Goal: Information Seeking & Learning: Learn about a topic

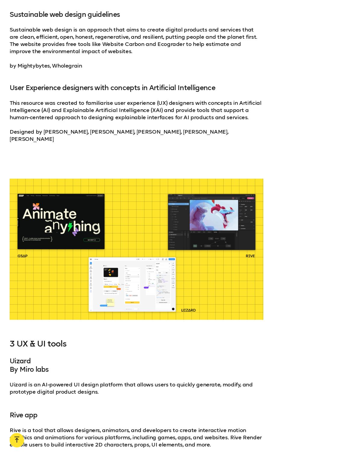
scroll to position [1453, 0]
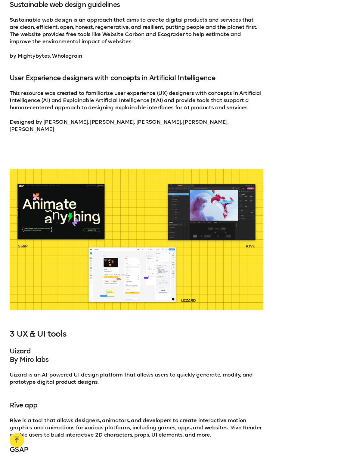
click at [30, 81] on h4 "User Experience designers with concepts in Artificial Intelligence" at bounding box center [136, 78] width 253 height 8
click at [35, 113] on div "UX toolkit Neurodiversity Design System toolkit NDS is a collection of design p…" at bounding box center [136, 28] width 253 height 251
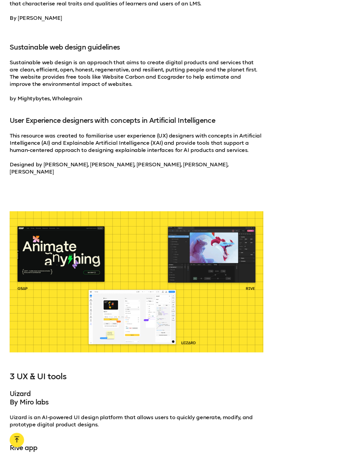
scroll to position [1411, 0]
click at [36, 161] on p "Designed by [PERSON_NAME], [PERSON_NAME], [PERSON_NAME], [PERSON_NAME], [PERSON…" at bounding box center [136, 168] width 253 height 14
click at [32, 120] on h4 "User Experience designers with concepts in Artificial Intelligence" at bounding box center [136, 120] width 253 height 8
click at [198, 119] on h4 "User Experience designers with concepts in Artificial Intelligence" at bounding box center [136, 120] width 253 height 8
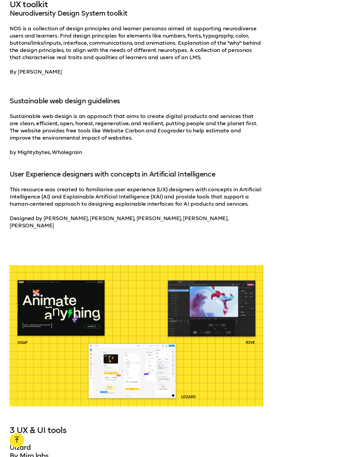
scroll to position [1357, 0]
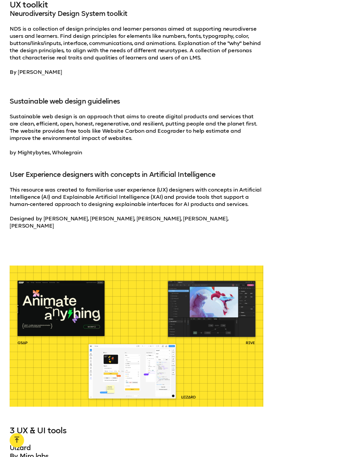
click at [201, 222] on p "Designed by [PERSON_NAME], [PERSON_NAME], [PERSON_NAME], [PERSON_NAME], [PERSON…" at bounding box center [136, 222] width 253 height 14
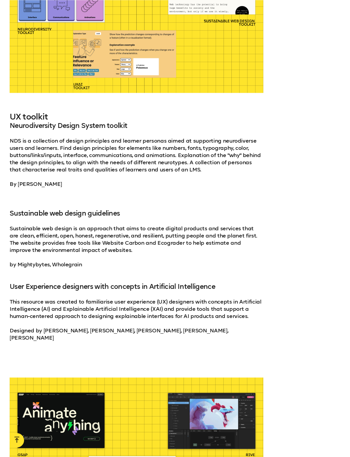
scroll to position [1271, 0]
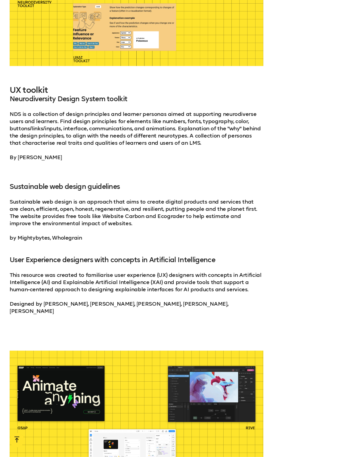
click at [17, 94] on h3 "UX toolkit" at bounding box center [136, 90] width 253 height 10
click at [189, 268] on div "UX toolkit Neurodiversity Design System toolkit NDS is a collection of design p…" at bounding box center [136, 210] width 253 height 251
click at [173, 296] on div "UX toolkit Neurodiversity Design System toolkit NDS is a collection of design p…" at bounding box center [136, 210] width 253 height 251
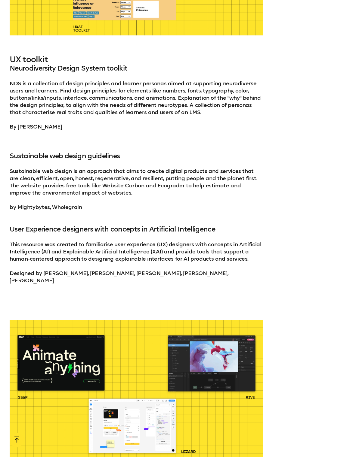
scroll to position [1302, 0]
click at [208, 246] on p "This resource was created to familiarise user experience (UX) designers with co…" at bounding box center [136, 252] width 253 height 22
